Goal: Information Seeking & Learning: Check status

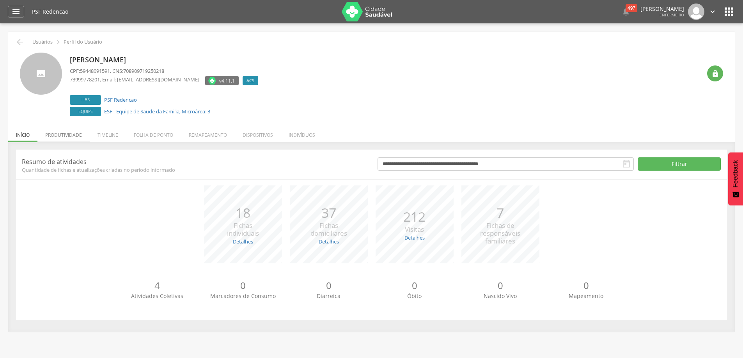
click at [68, 138] on li "Produtividade" at bounding box center [63, 133] width 52 height 18
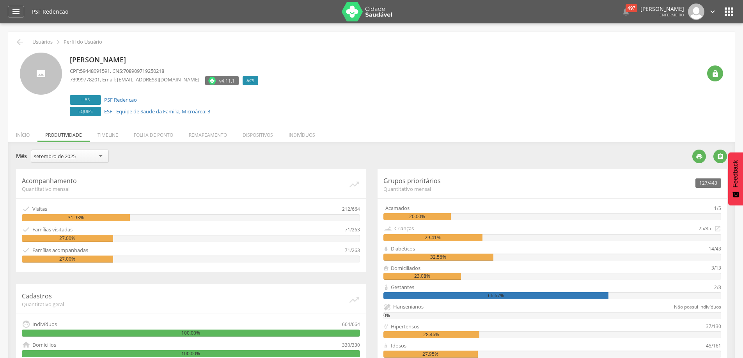
scroll to position [39, 0]
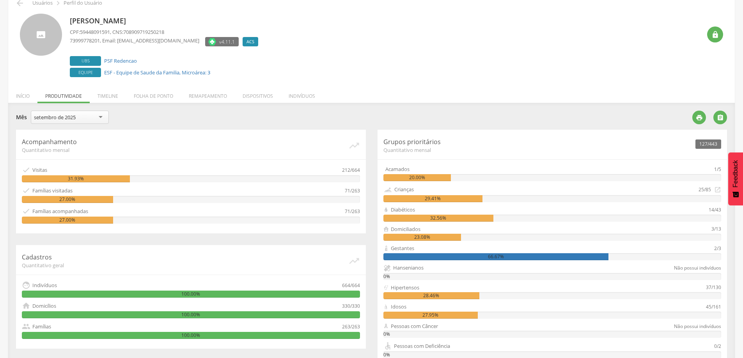
click at [99, 117] on div "setembro de 2025" at bounding box center [70, 117] width 78 height 13
click at [413, 44] on div "[PERSON_NAME] CPF: 59448091591 , CNS: 708909719250218 73999778201 , Email: [EMA…" at bounding box center [385, 46] width 631 height 65
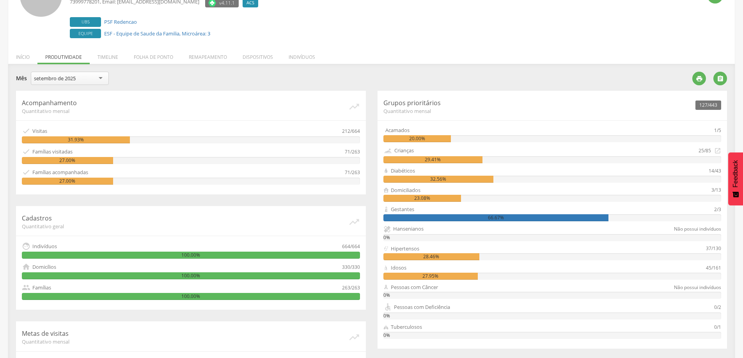
scroll to position [117, 0]
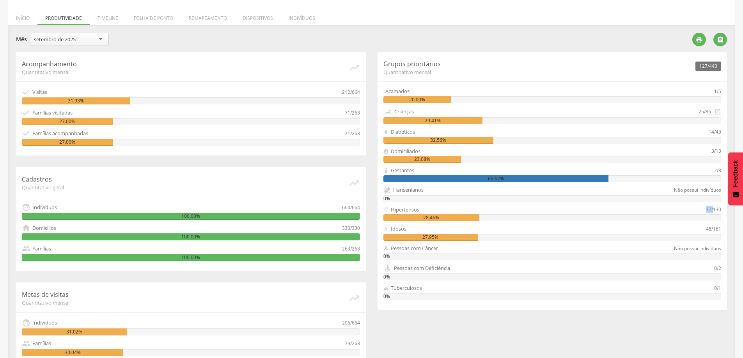
drag, startPoint x: 706, startPoint y: 209, endPoint x: 713, endPoint y: 209, distance: 7.4
click at [713, 209] on div "37/130" at bounding box center [713, 209] width 15 height 7
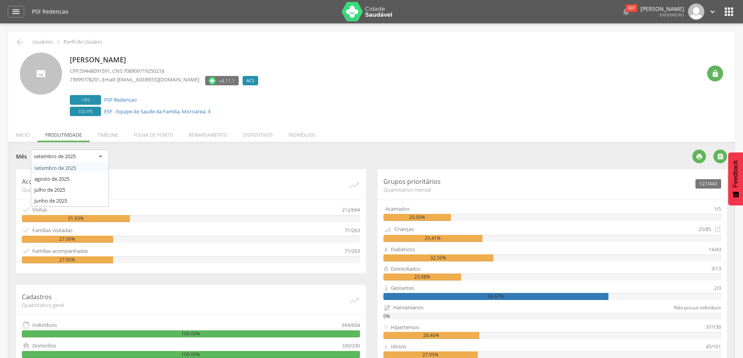
click at [102, 157] on div "setembro de 2025" at bounding box center [70, 157] width 78 height 14
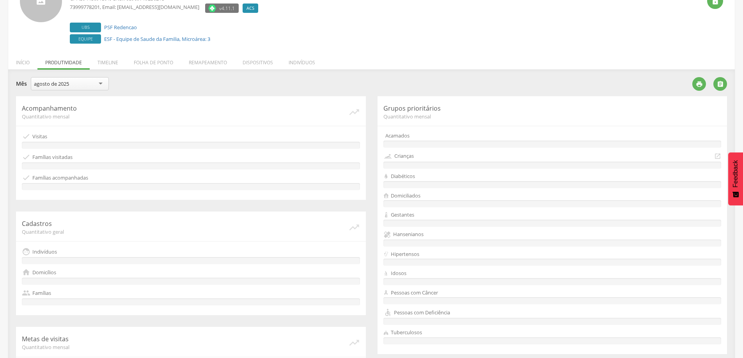
scroll to position [34, 0]
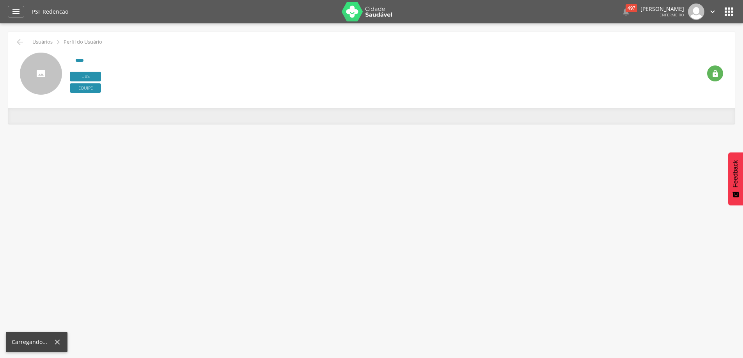
scroll to position [23, 0]
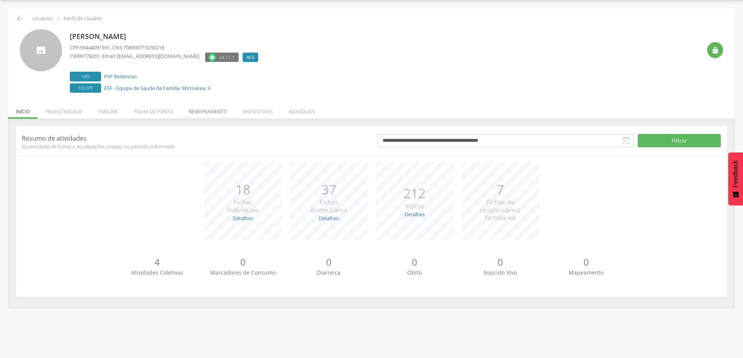
click at [213, 113] on li "Remapeamento" at bounding box center [208, 110] width 54 height 18
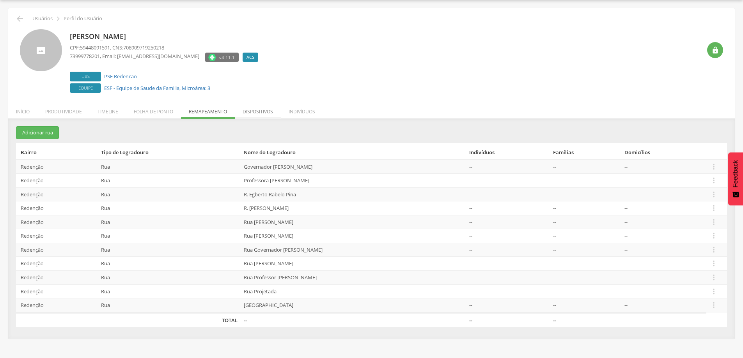
click at [254, 114] on li "Dispositivos" at bounding box center [258, 110] width 46 height 18
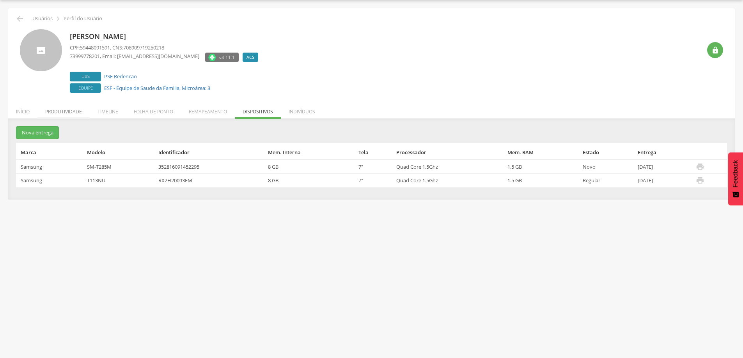
click at [69, 115] on li "Produtividade" at bounding box center [63, 110] width 52 height 18
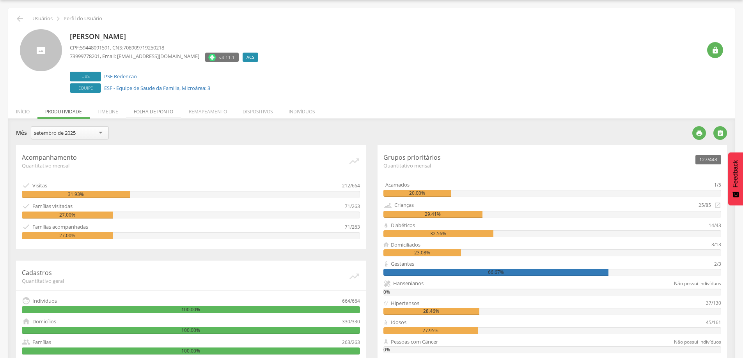
click at [152, 115] on li "Folha de ponto" at bounding box center [153, 110] width 55 height 18
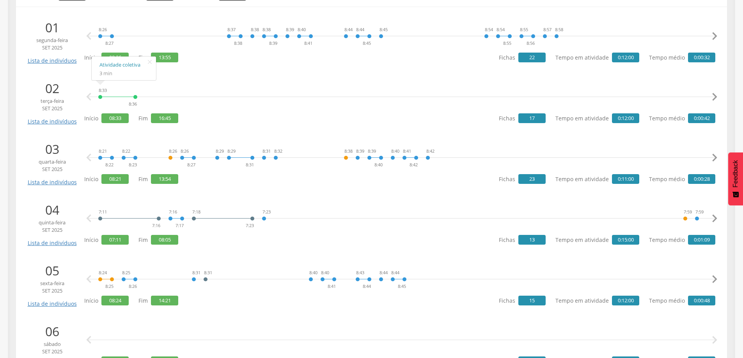
scroll to position [0, 0]
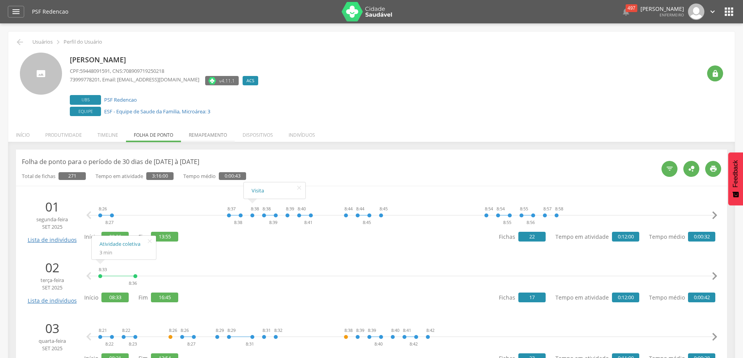
click at [221, 138] on li "Remapeamento" at bounding box center [208, 133] width 54 height 18
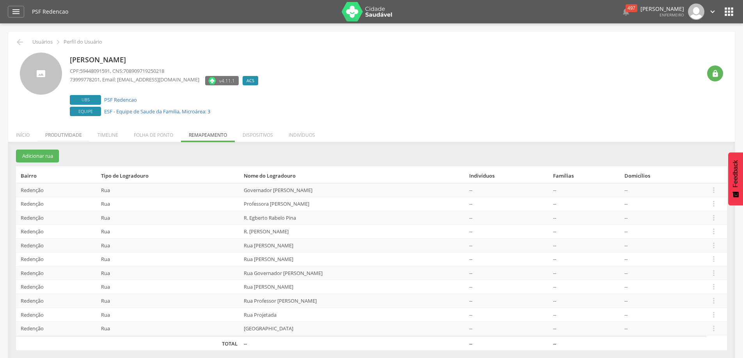
click at [71, 133] on li "Produtividade" at bounding box center [63, 133] width 52 height 18
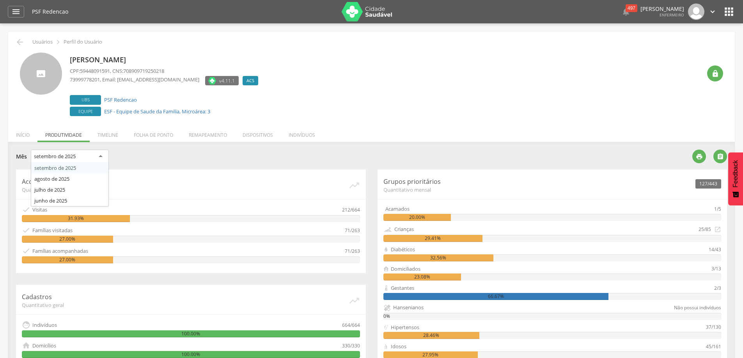
click at [101, 156] on div "setembro de 2025" at bounding box center [70, 157] width 78 height 14
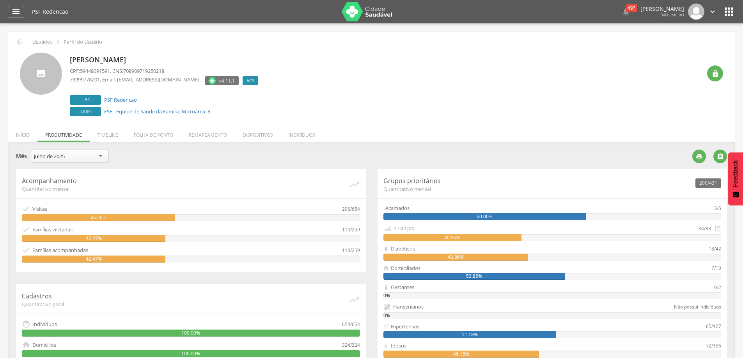
drag, startPoint x: 83, startPoint y: 217, endPoint x: 89, endPoint y: 218, distance: 6.6
click at [89, 218] on div "45.26%" at bounding box center [98, 217] width 153 height 7
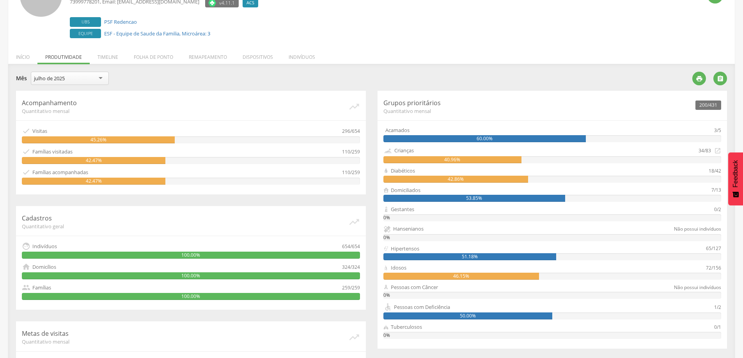
scroll to position [150, 0]
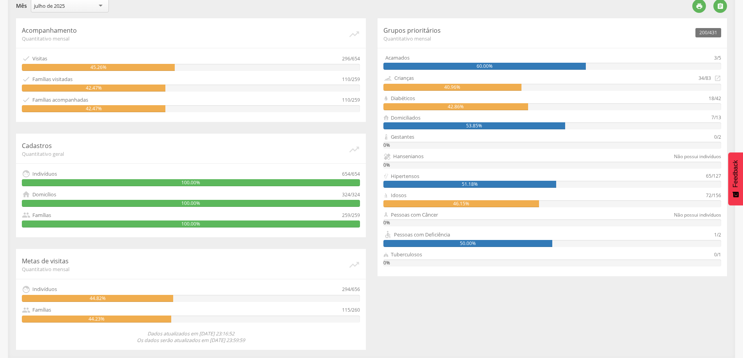
drag, startPoint x: 409, startPoint y: 142, endPoint x: 415, endPoint y: 138, distance: 7.0
click at [414, 139] on div "Gestantes 0/2 0%" at bounding box center [552, 141] width 338 height 16
click at [407, 153] on div "Hansenianos" at bounding box center [528, 157] width 291 height 8
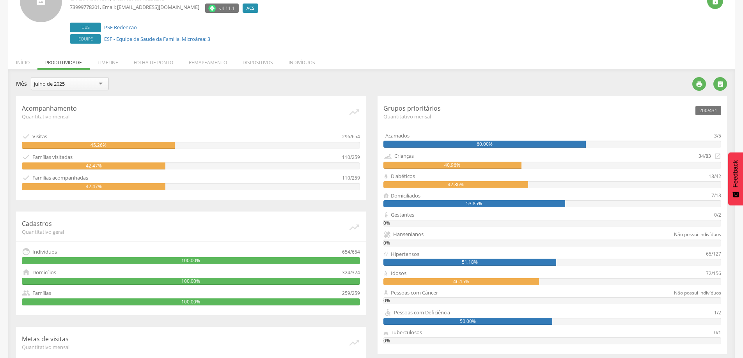
scroll to position [0, 0]
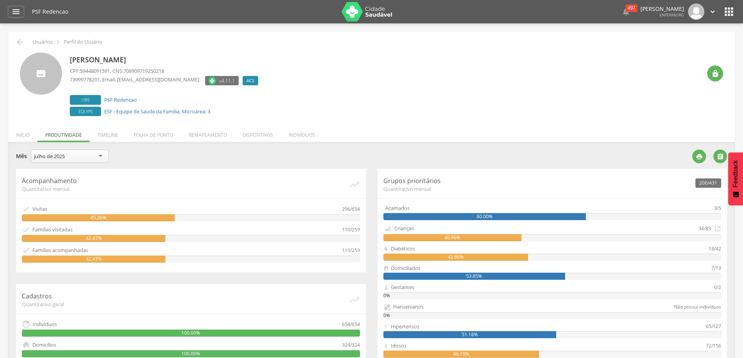
click at [734, 14] on icon "" at bounding box center [728, 11] width 12 height 12
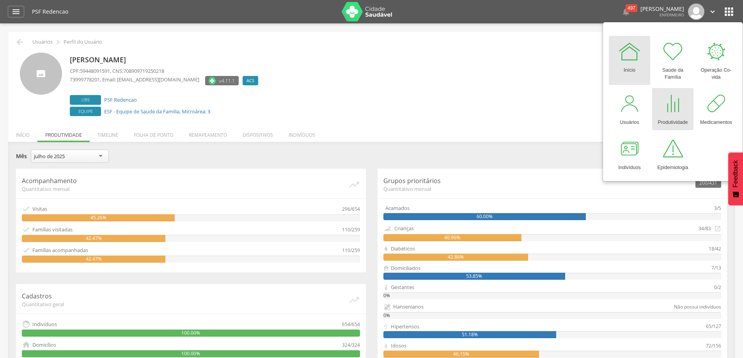
click at [682, 107] on div at bounding box center [672, 103] width 23 height 23
